Goal: Communication & Community: Answer question/provide support

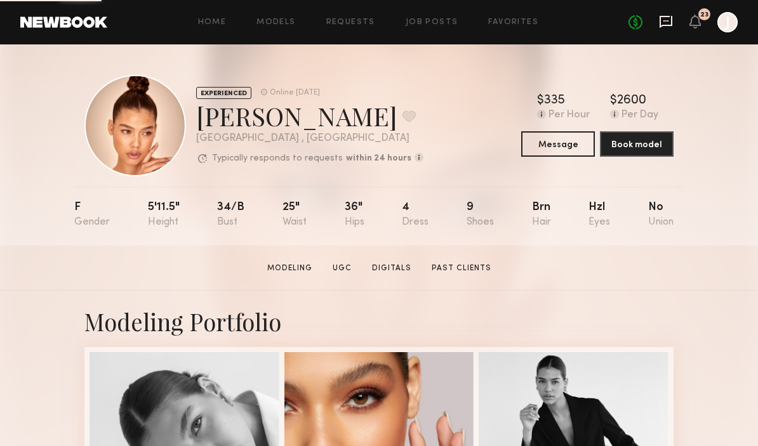
click at [666, 21] on icon at bounding box center [666, 20] width 5 height 1
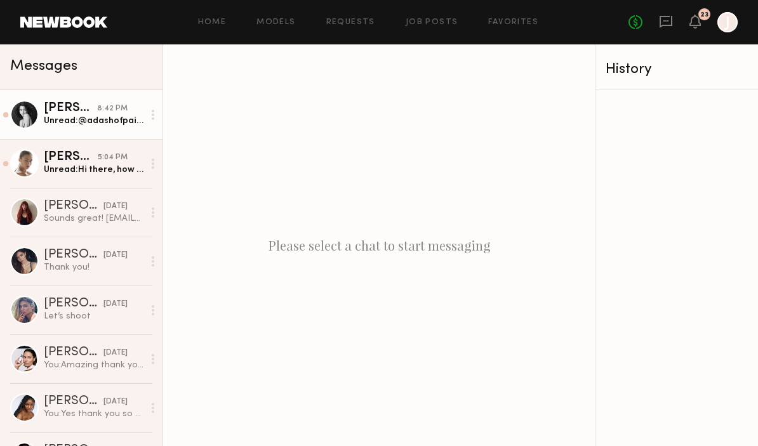
click at [65, 117] on div "Unread: @adashofpaige" at bounding box center [94, 121] width 100 height 12
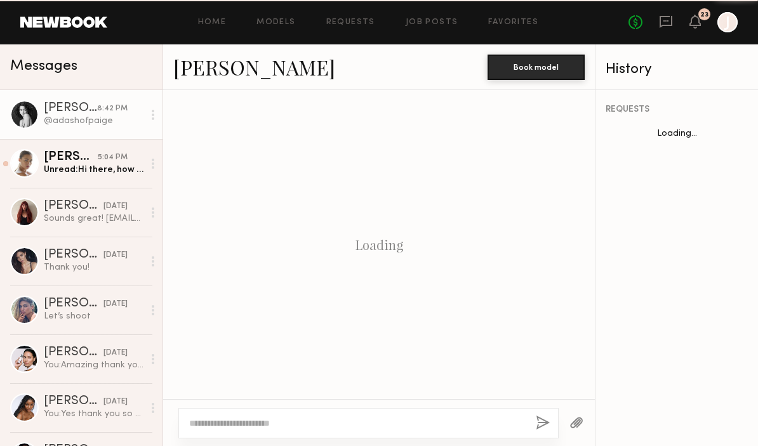
scroll to position [457, 0]
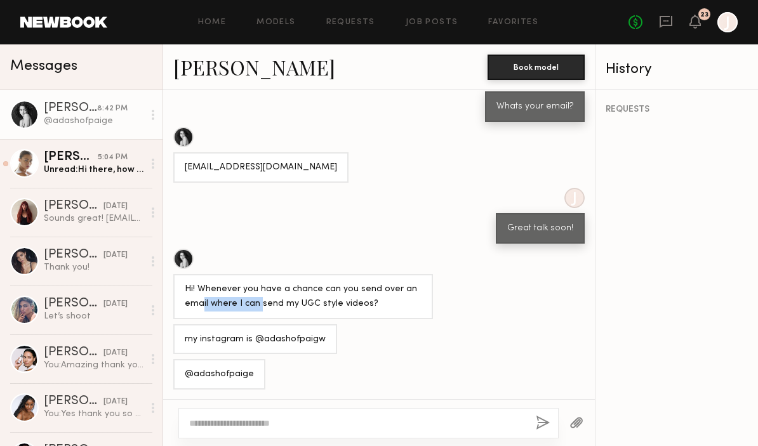
drag, startPoint x: 201, startPoint y: 302, endPoint x: 264, endPoint y: 302, distance: 62.9
click at [264, 302] on div "Hi! Whenever you have a chance can you send over an email where I can send my U…" at bounding box center [303, 297] width 237 height 29
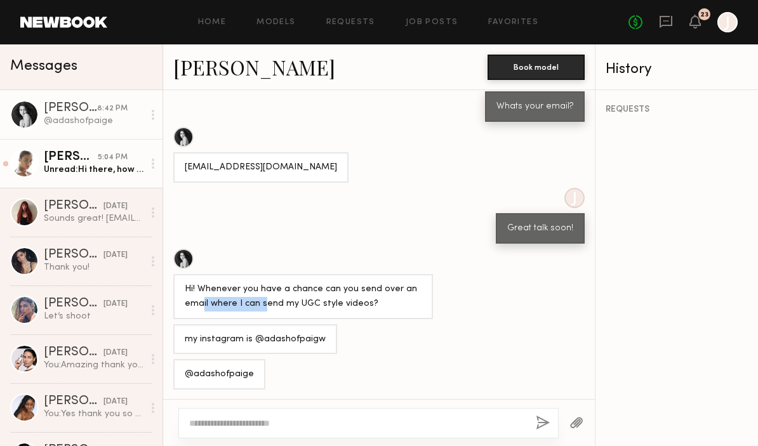
click at [83, 175] on div "Unread: Hi there, how are you? I am available [DATE] around 11am if that works …" at bounding box center [94, 170] width 100 height 12
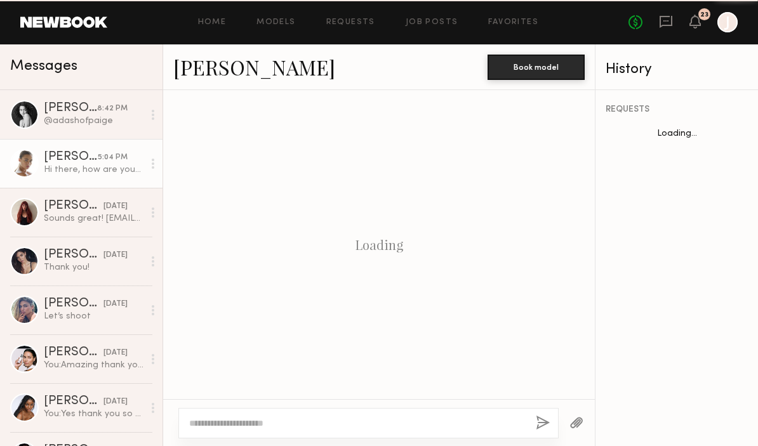
scroll to position [421, 0]
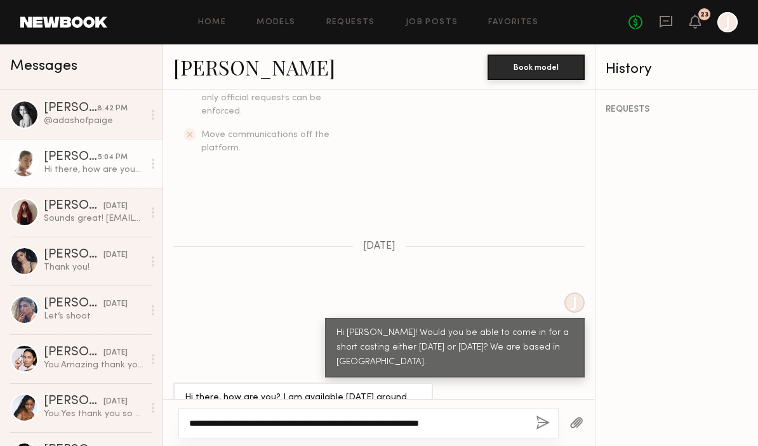
type textarea "**********"
click at [542, 424] on button "button" at bounding box center [543, 424] width 14 height 16
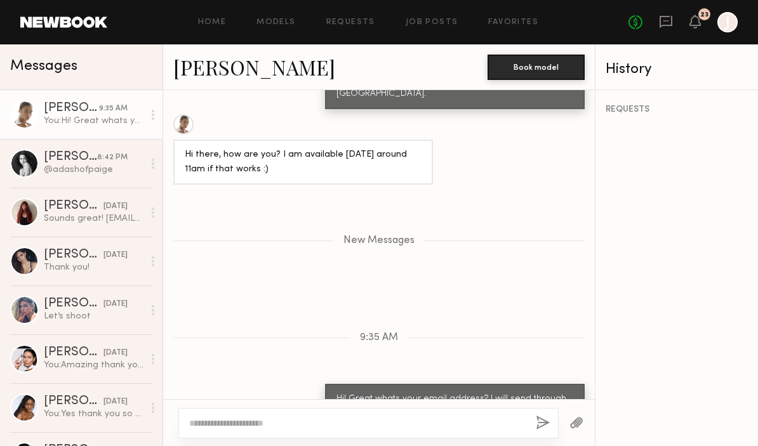
scroll to position [769, 0]
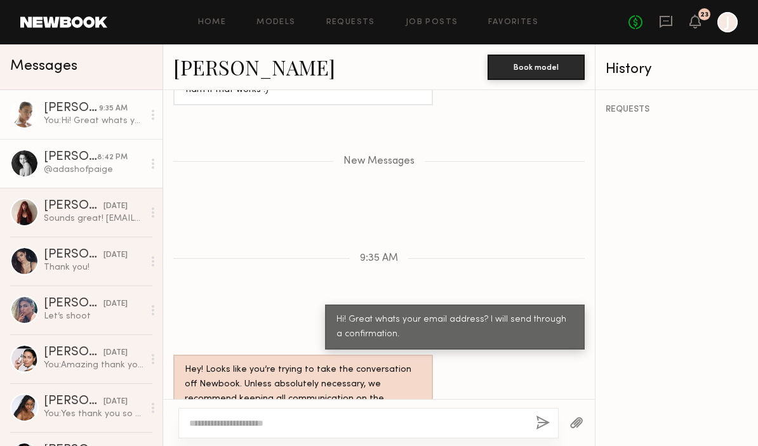
click at [62, 152] on div "Paige F." at bounding box center [70, 157] width 53 height 13
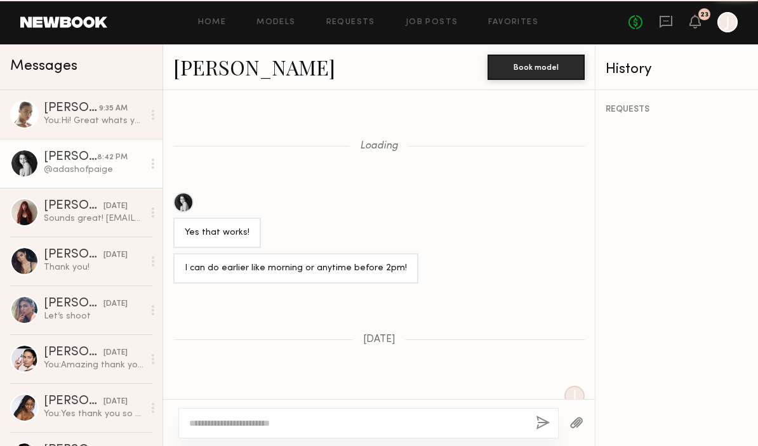
scroll to position [457, 0]
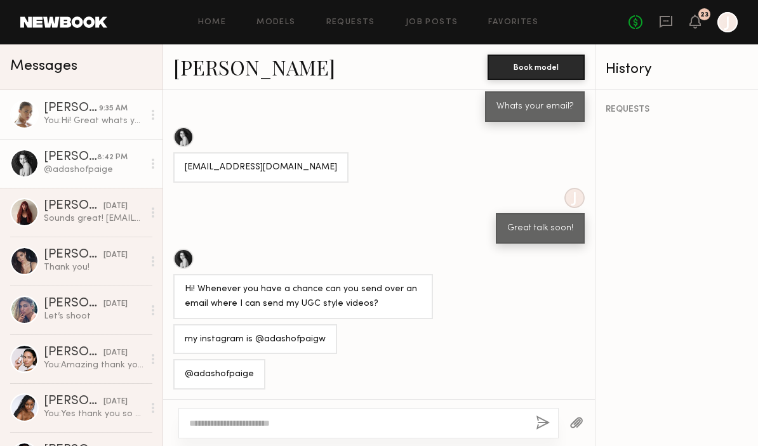
click at [70, 114] on div "Liv M." at bounding box center [71, 108] width 55 height 13
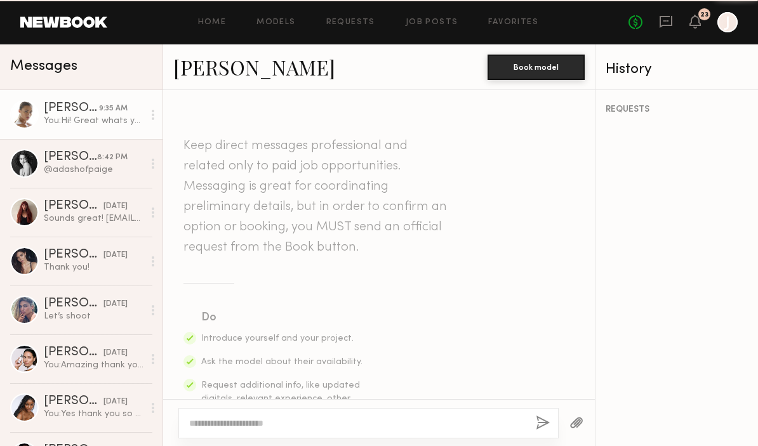
scroll to position [673, 0]
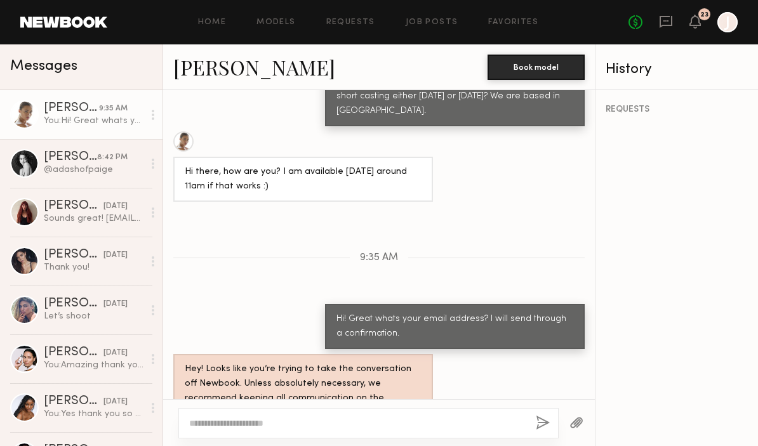
click at [194, 65] on link "Liv M." at bounding box center [254, 66] width 162 height 27
click at [671, 17] on icon at bounding box center [666, 22] width 13 height 12
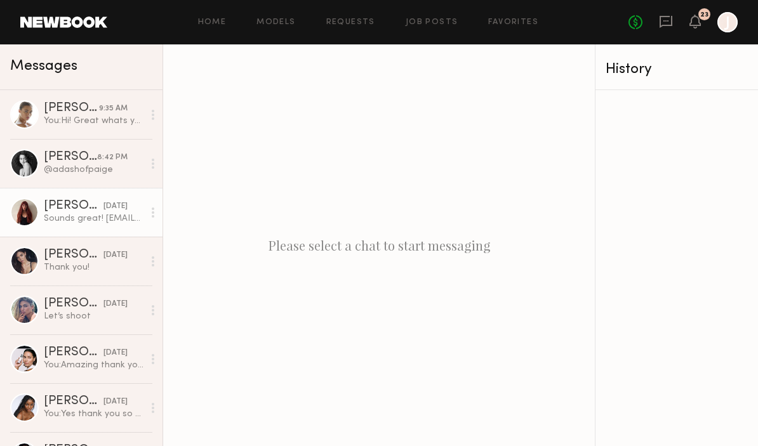
click at [55, 202] on div "Liv Y." at bounding box center [74, 206] width 60 height 13
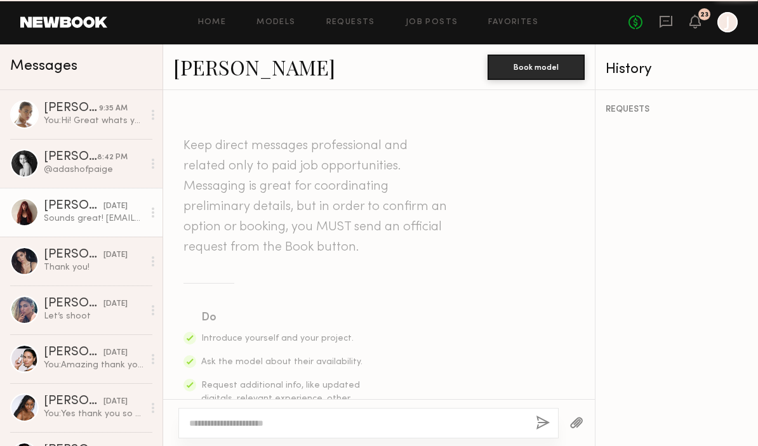
scroll to position [673, 0]
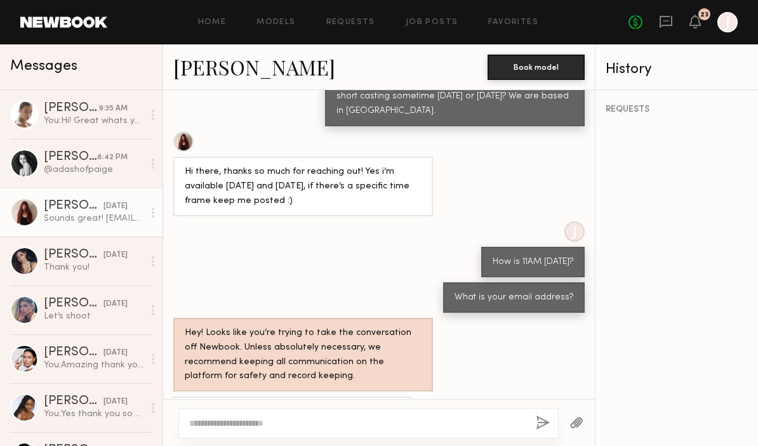
click at [189, 67] on link "Liv Y." at bounding box center [254, 66] width 162 height 27
drag, startPoint x: 243, startPoint y: 374, endPoint x: 373, endPoint y: 373, distance: 129.6
click at [373, 397] on div "Sounds great! Oliviayoungwall@gmail.com" at bounding box center [379, 412] width 432 height 30
copy div "Oliviayoungwall@gmail.com"
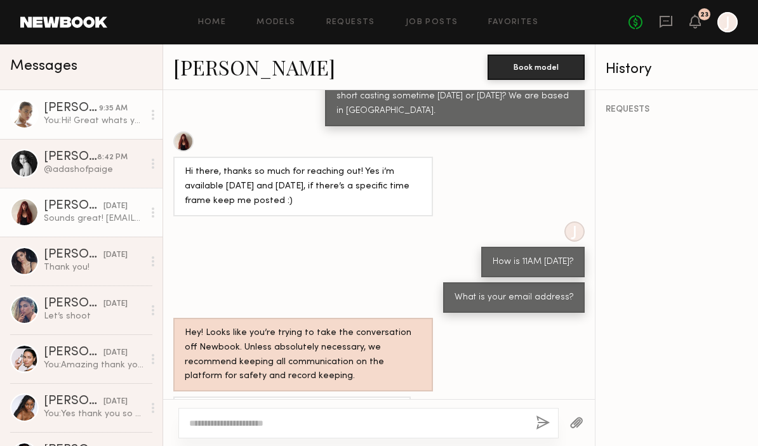
click at [77, 123] on div "You: Hi! Great whats your email address? I will send through a confirmation." at bounding box center [94, 121] width 100 height 12
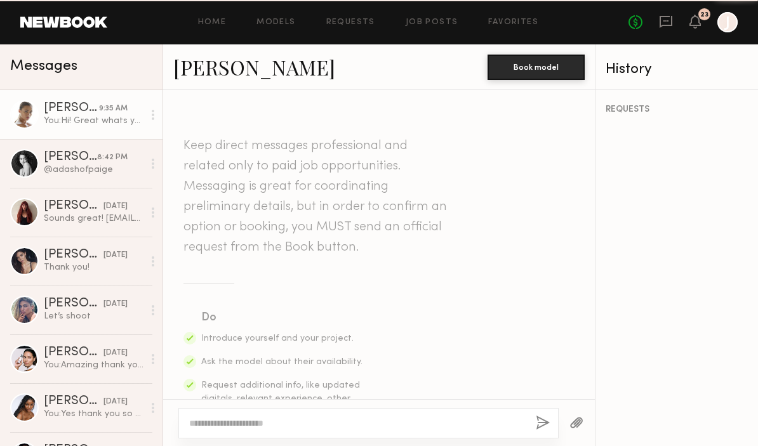
scroll to position [673, 0]
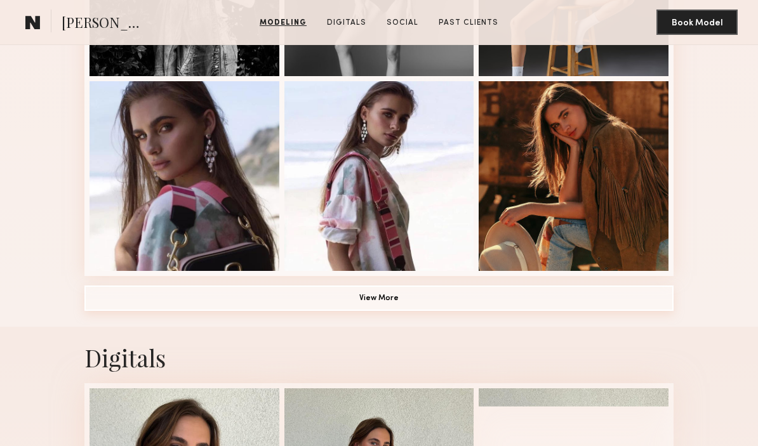
scroll to position [847, 0]
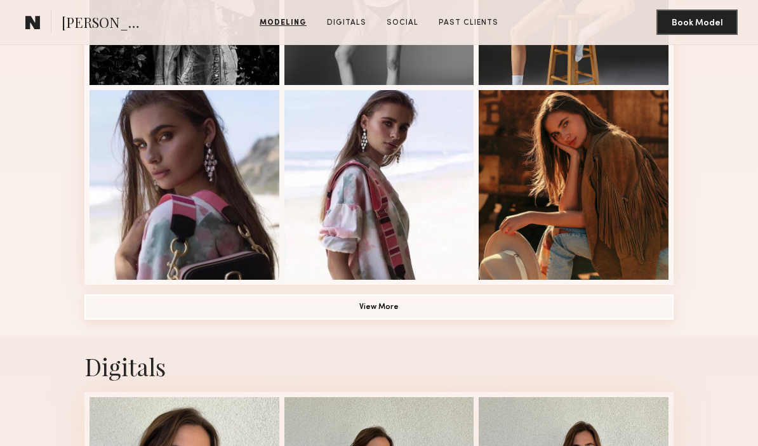
click at [359, 308] on button "View More" at bounding box center [378, 307] width 589 height 25
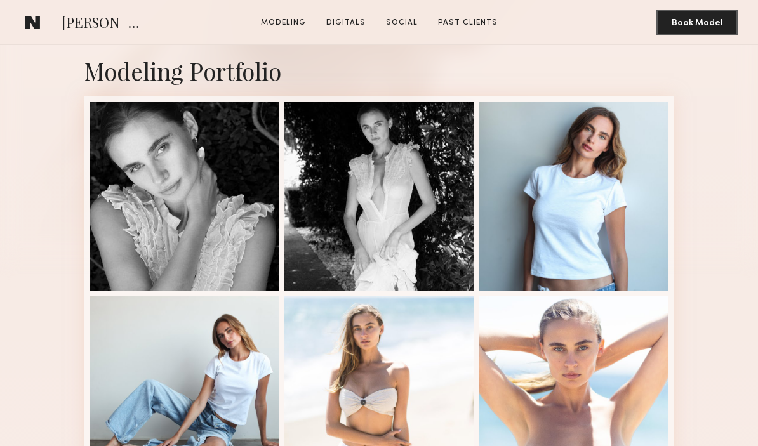
scroll to position [250, 0]
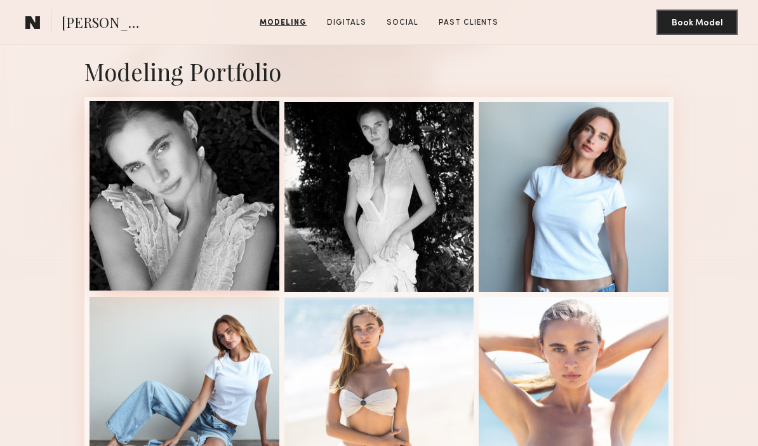
click at [212, 248] on div at bounding box center [185, 196] width 190 height 190
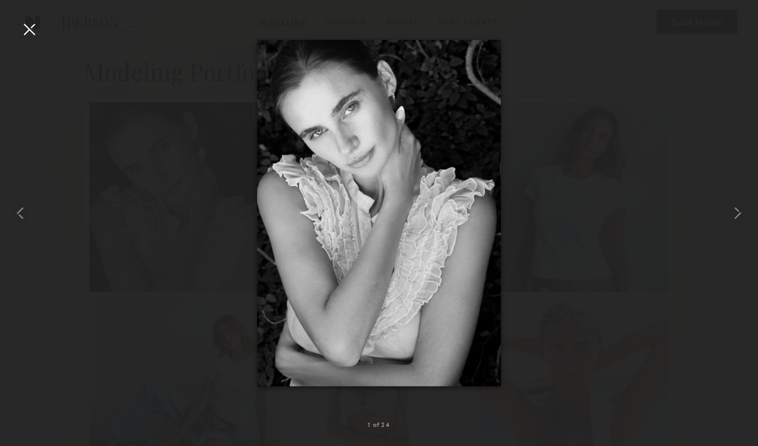
click at [26, 26] on div at bounding box center [29, 29] width 20 height 20
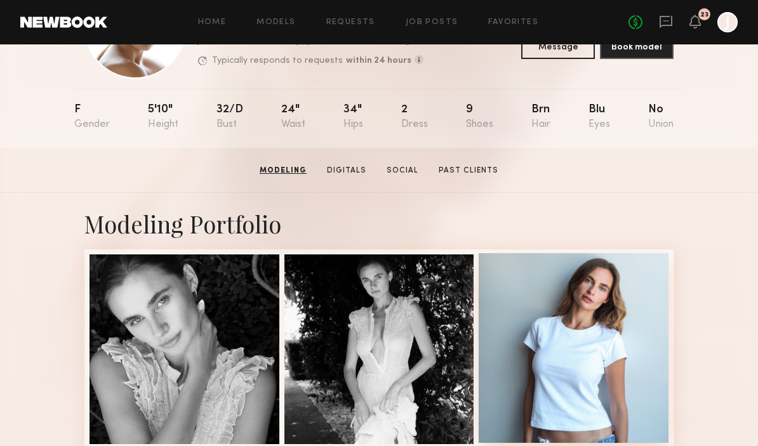
scroll to position [0, 0]
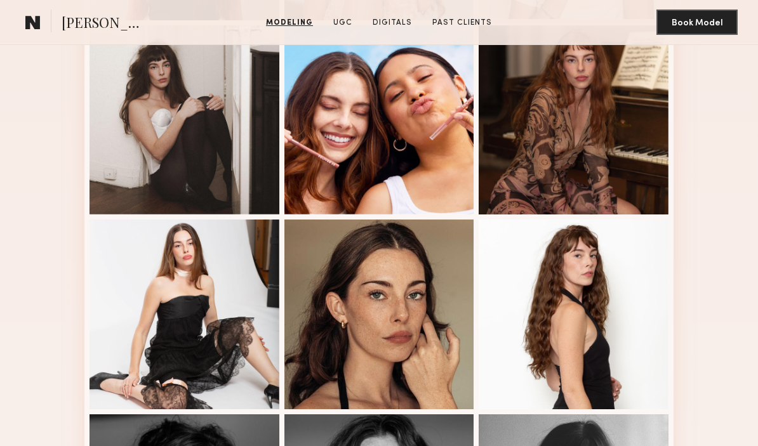
scroll to position [795, 0]
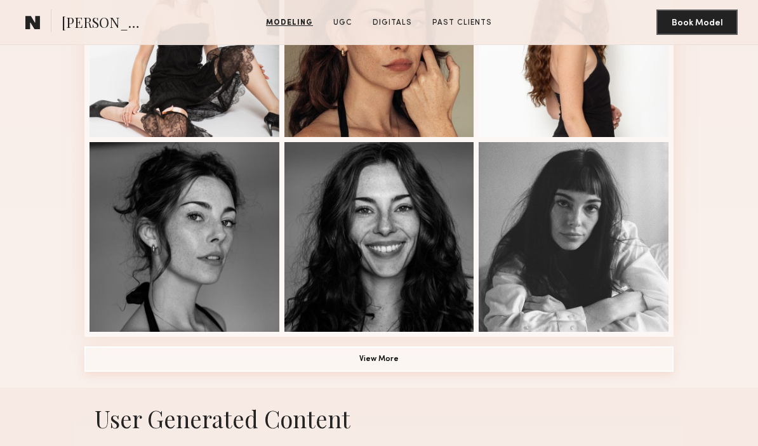
click at [400, 368] on button "View More" at bounding box center [378, 359] width 589 height 25
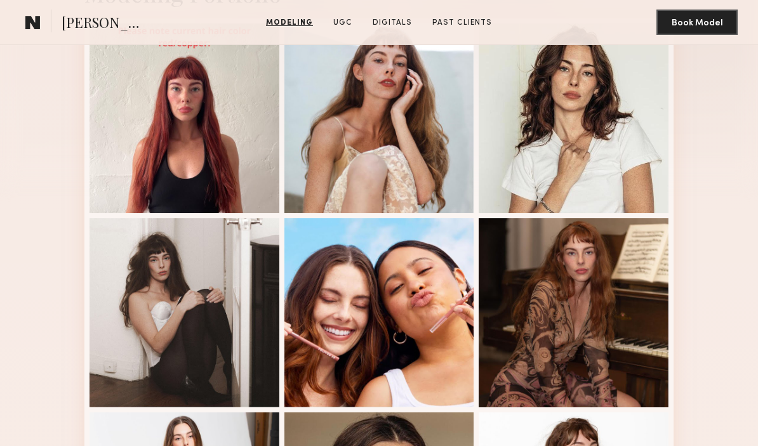
scroll to position [313, 0]
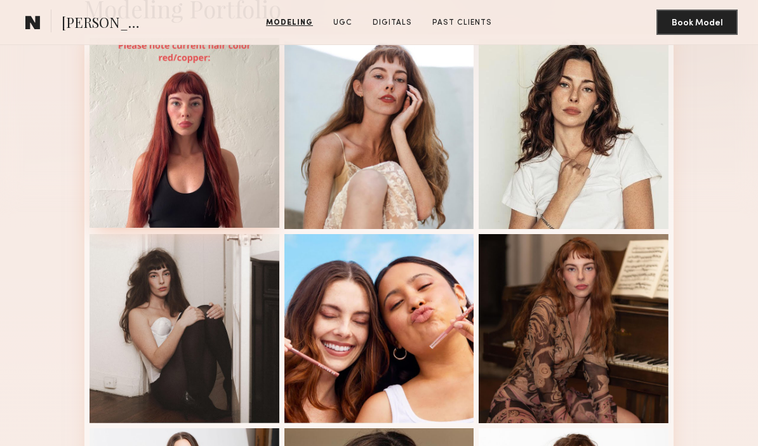
click at [181, 105] on div at bounding box center [185, 133] width 190 height 190
